Goal: Check status

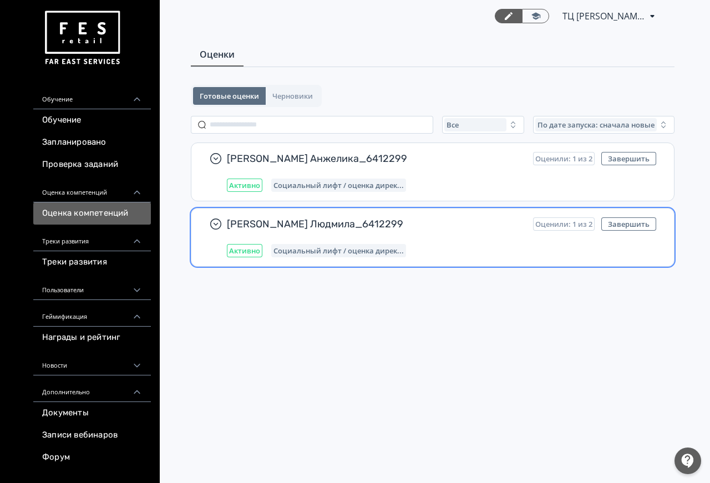
click at [436, 246] on div "Активно Социальный лифт / оценка дирек..." at bounding box center [441, 250] width 429 height 13
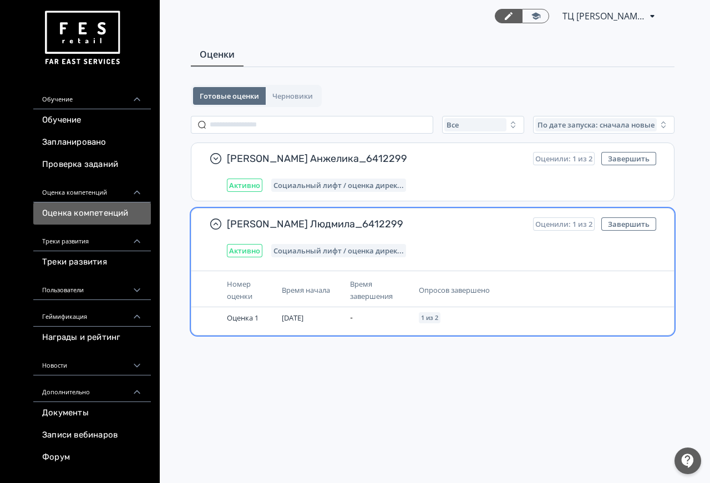
click at [389, 282] on div "Время завершения" at bounding box center [379, 290] width 59 height 24
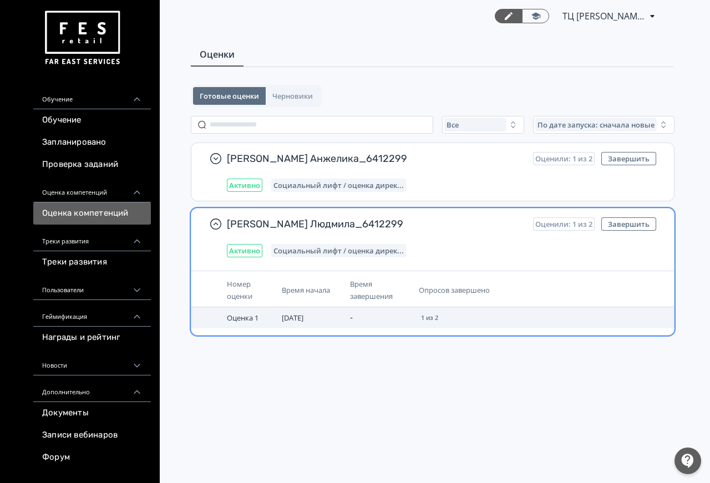
click at [382, 314] on td "-" at bounding box center [380, 317] width 68 height 21
click at [256, 313] on span "Оценка 1" at bounding box center [243, 318] width 32 height 10
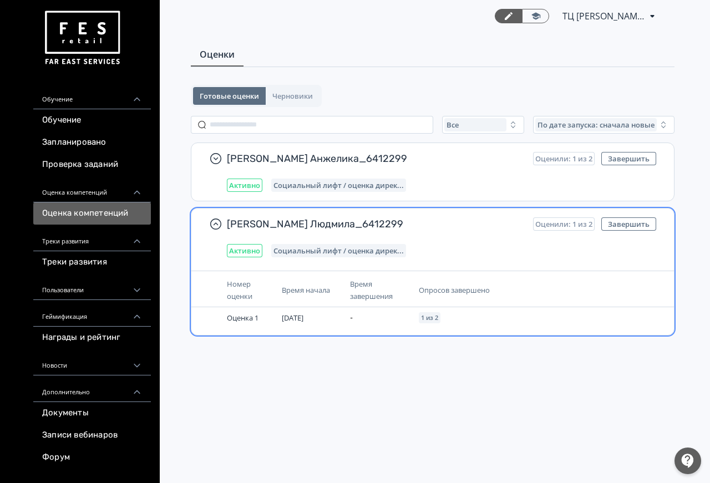
click at [257, 269] on div "[PERSON_NAME] Людмила_6412299 Оценили: 1 из 2 Завершить Активно Социальный лифт…" at bounding box center [433, 272] width 484 height 128
click at [251, 246] on span "Активно" at bounding box center [244, 250] width 31 height 9
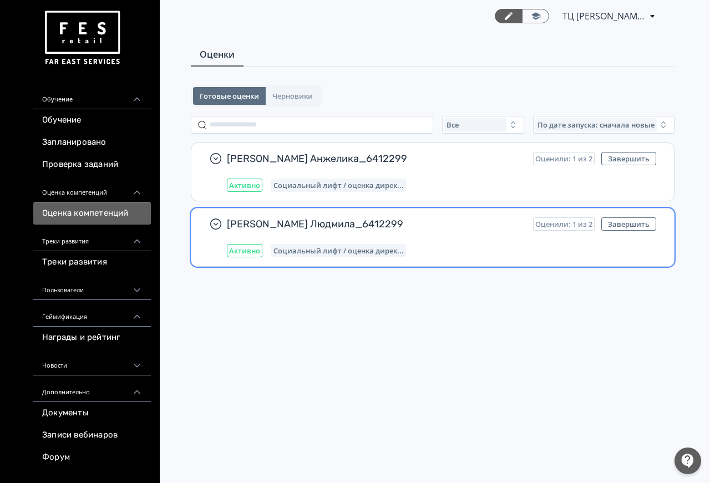
click at [291, 223] on span "[PERSON_NAME] Людмила_6412299" at bounding box center [375, 223] width 297 height 13
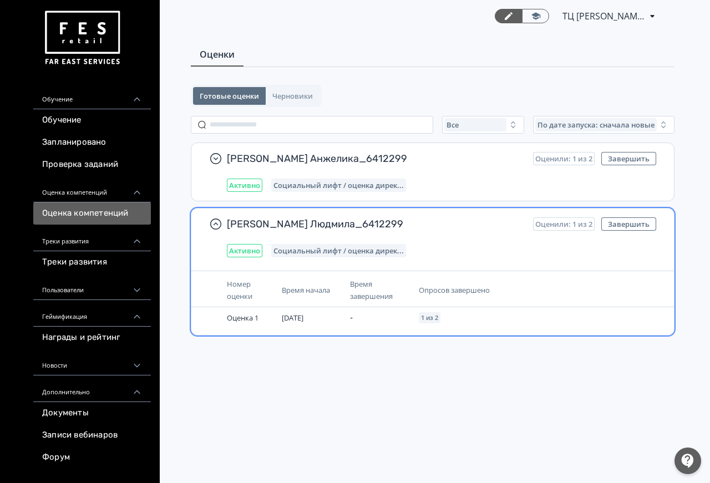
click at [369, 230] on span "[PERSON_NAME] Людмила_6412299" at bounding box center [375, 223] width 297 height 13
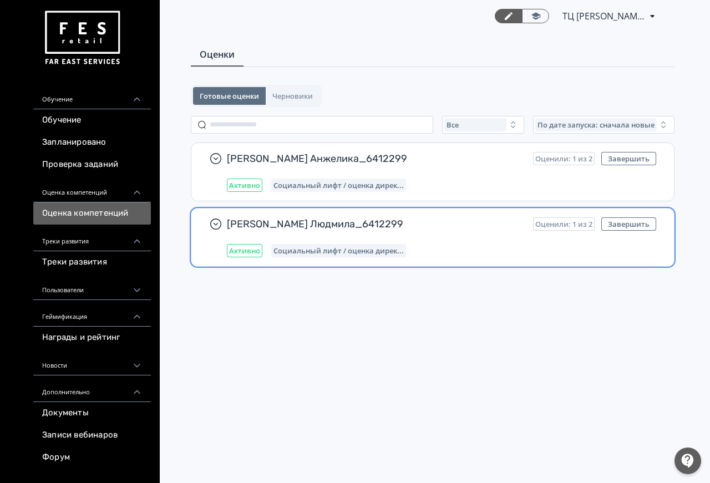
click at [369, 229] on span "[PERSON_NAME] Людмила_6412299" at bounding box center [375, 223] width 297 height 13
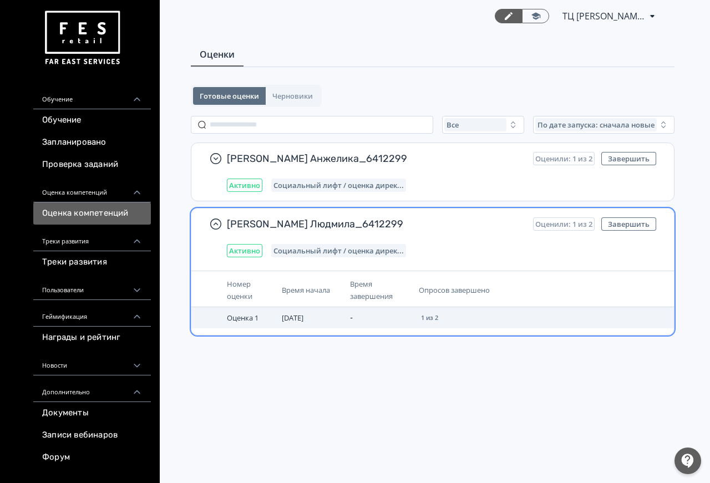
click at [332, 320] on td "[DATE]" at bounding box center [311, 317] width 68 height 21
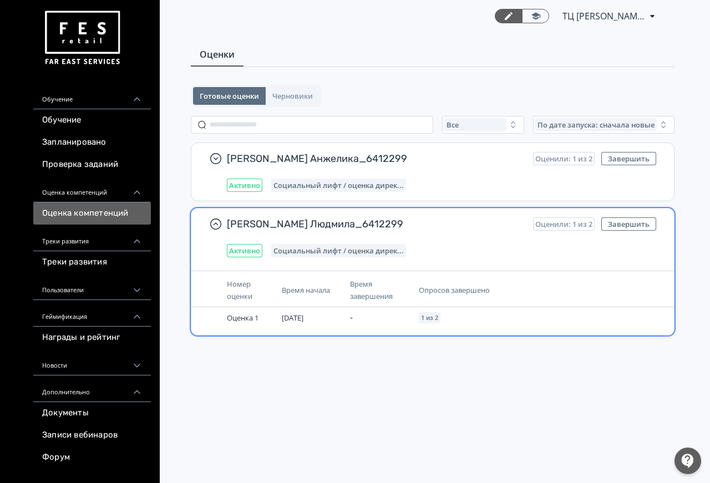
click at [219, 214] on div "[PERSON_NAME] Людмила_6412299 Оценили: 1 из 2 Завершить Активно Социальный лифт…" at bounding box center [432, 238] width 483 height 58
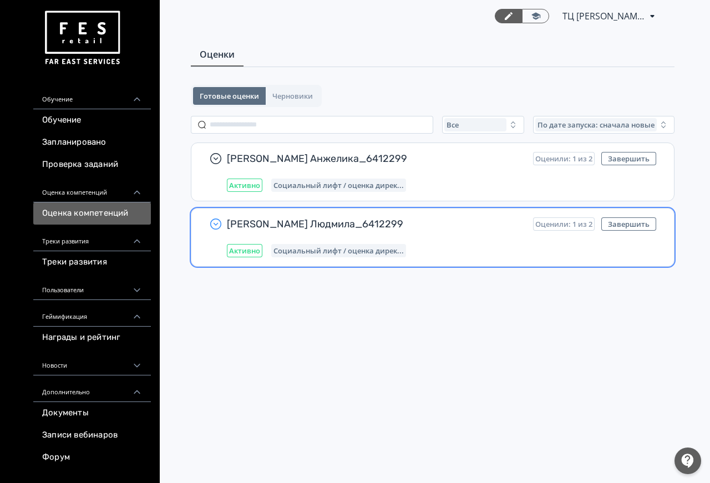
click at [215, 220] on icon "button" at bounding box center [215, 223] width 13 height 13
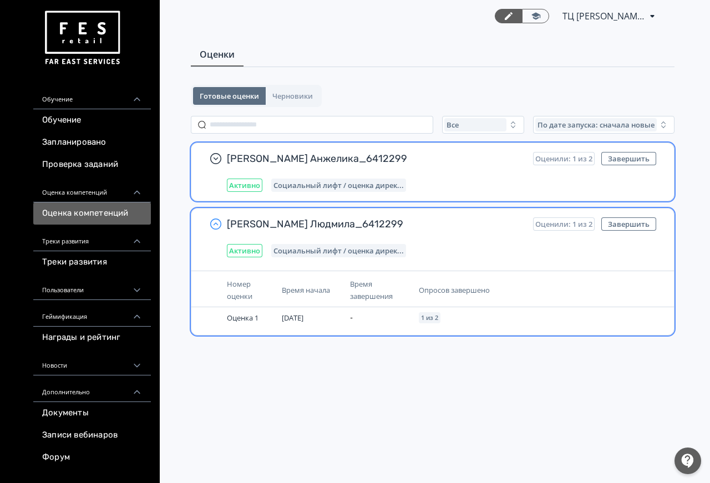
click at [217, 168] on div "[PERSON_NAME] Анжелика_6412299 Оценили: 1 из 2 Завершить Активно Социальный лиф…" at bounding box center [432, 172] width 483 height 58
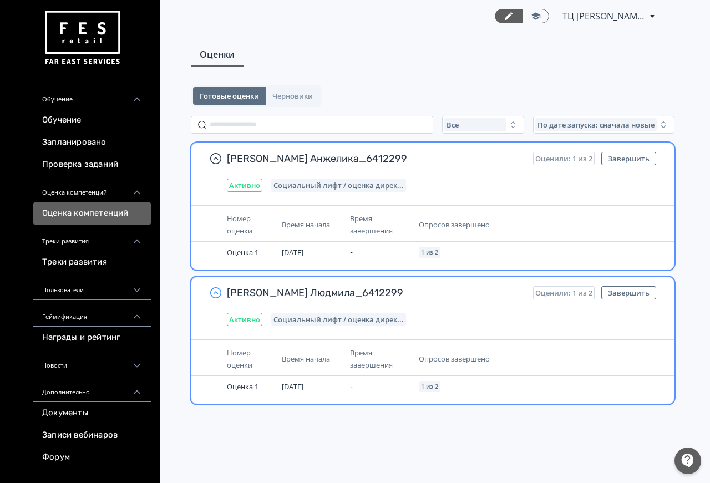
drag, startPoint x: 235, startPoint y: 177, endPoint x: 271, endPoint y: 178, distance: 36.1
click at [235, 178] on div "[PERSON_NAME] Анжелика_6412299 Оценили: 1 из 2 Завершить Активно Социальный лиф…" at bounding box center [441, 172] width 429 height 40
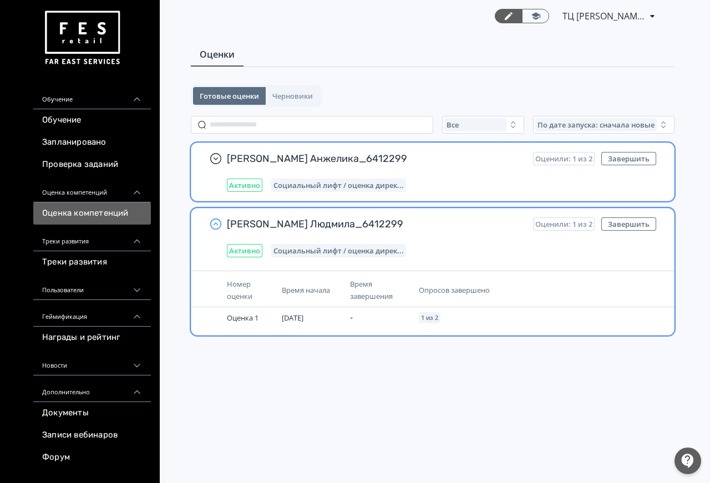
click at [364, 181] on span "Социальный лифт / оценка дирек..." at bounding box center [339, 185] width 130 height 9
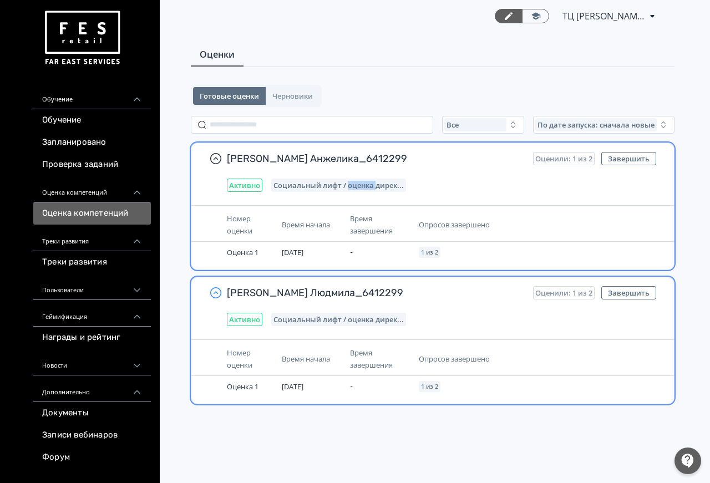
click at [364, 181] on span "Социальный лифт / оценка дирек..." at bounding box center [339, 185] width 130 height 9
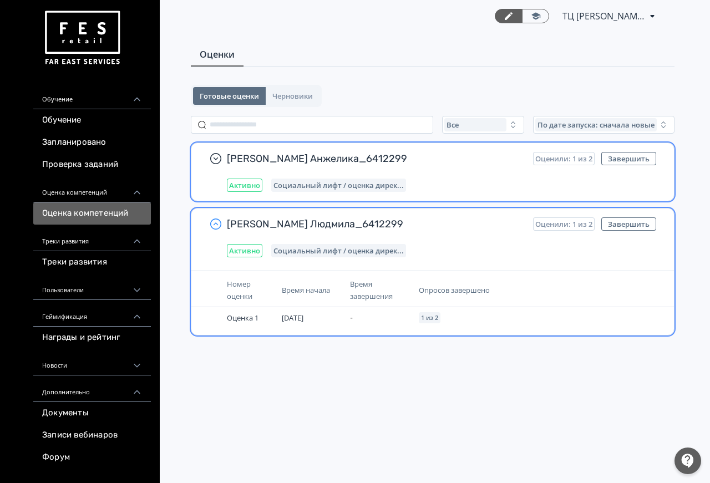
click at [364, 181] on span "Социальный лифт / оценка дирек..." at bounding box center [339, 185] width 130 height 9
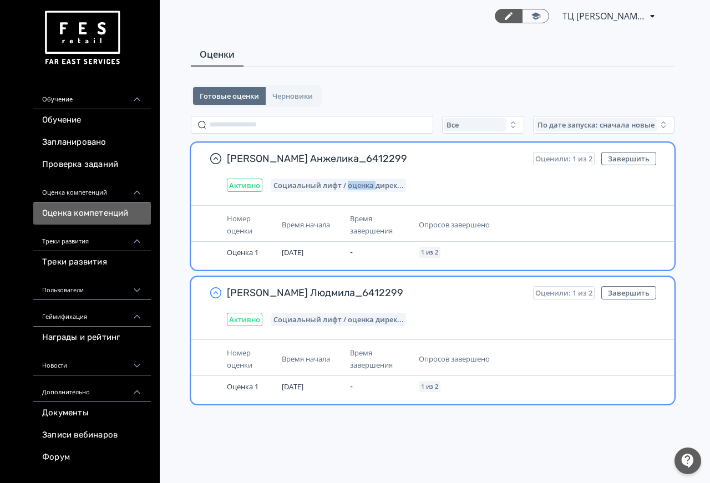
click at [364, 181] on span "Социальный лифт / оценка дирек..." at bounding box center [339, 185] width 130 height 9
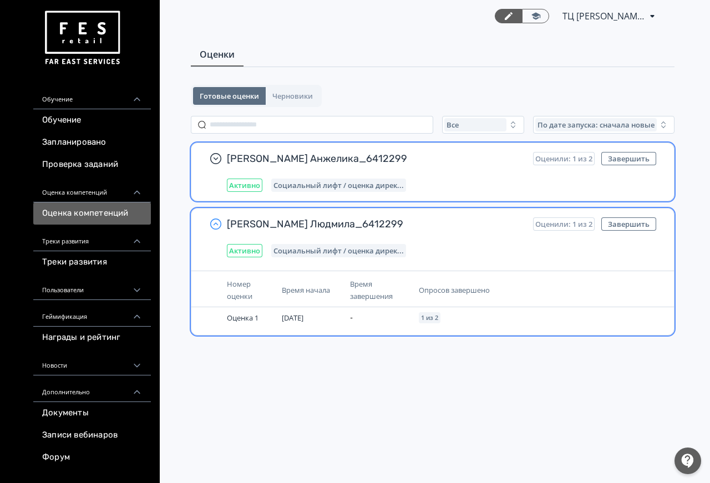
click at [281, 160] on span "[PERSON_NAME] Анжелика_6412299" at bounding box center [375, 158] width 297 height 13
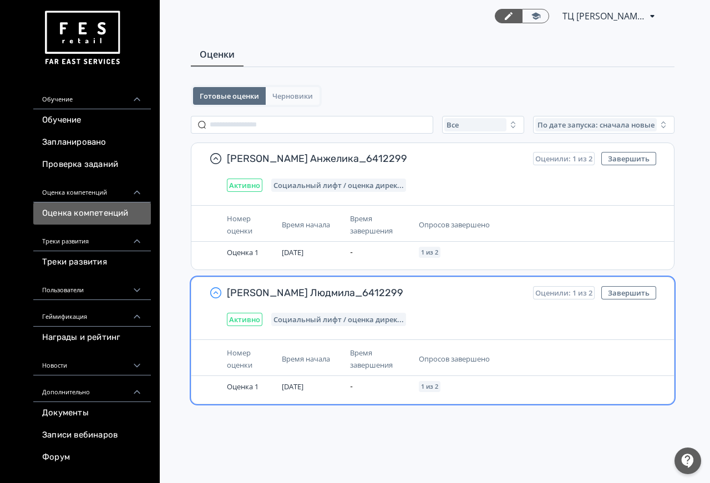
click at [282, 93] on span "Черновики" at bounding box center [292, 96] width 40 height 9
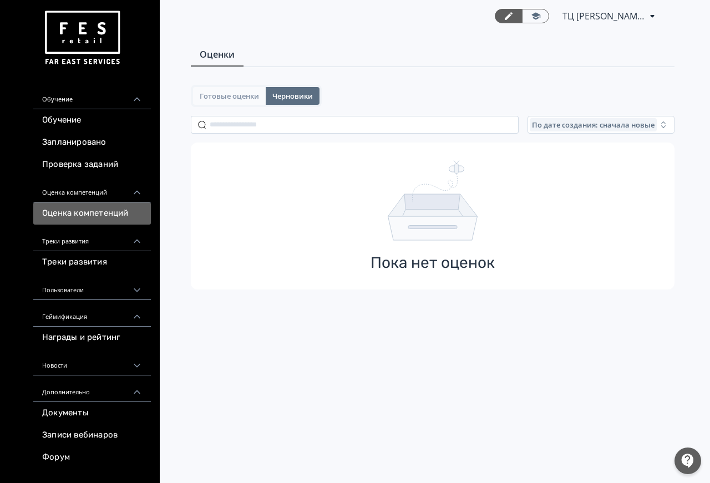
click at [254, 93] on span "Готовые оценки" at bounding box center [229, 96] width 59 height 9
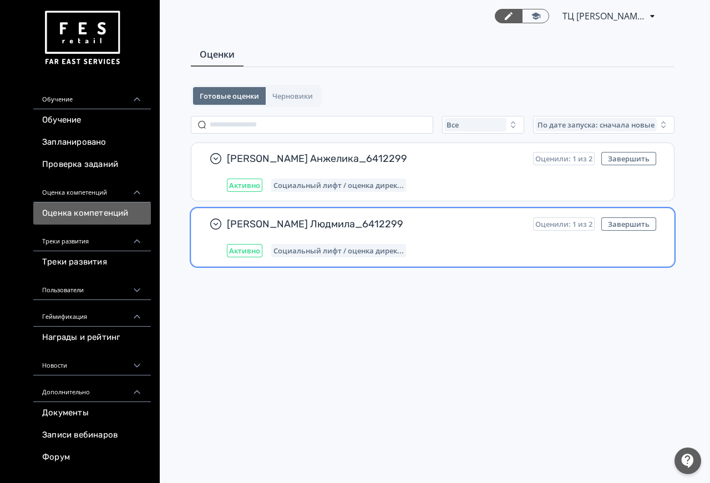
click at [367, 257] on div "[PERSON_NAME] Людмила_6412299 Оценили: 1 из 2 Завершить Активно Социальный лифт…" at bounding box center [432, 238] width 483 height 58
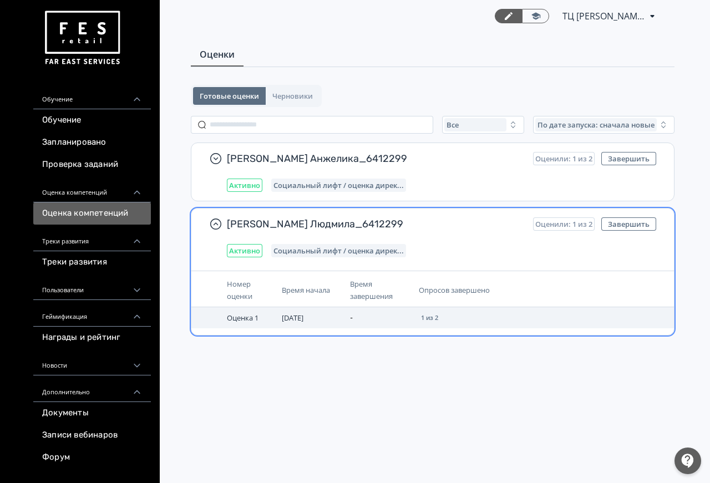
click at [408, 326] on td "-" at bounding box center [380, 317] width 68 height 21
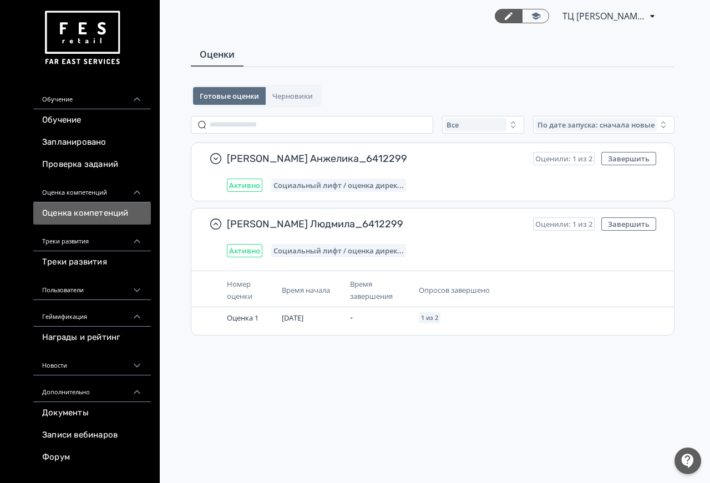
click at [636, 17] on span "ТЦ [PERSON_NAME] СИН 6412299" at bounding box center [604, 15] width 83 height 13
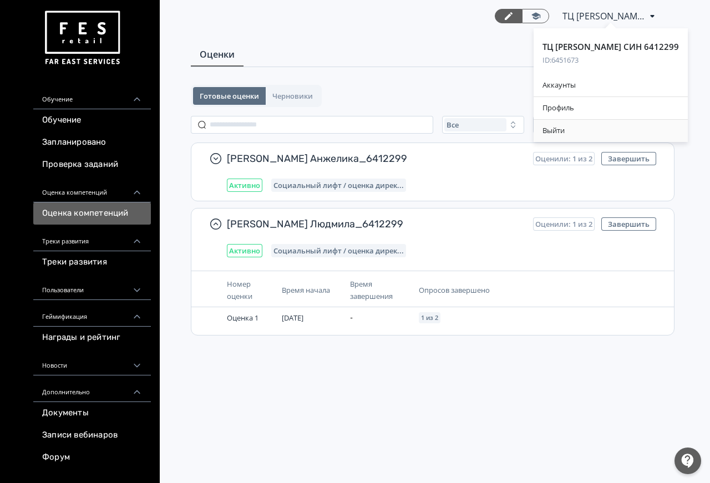
click at [571, 130] on div "Выйти" at bounding box center [611, 131] width 154 height 22
